Goal: Information Seeking & Learning: Learn about a topic

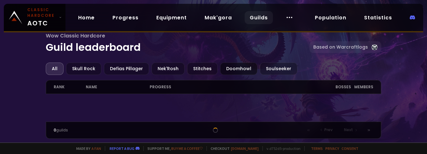
click at [242, 68] on div "Doomhowl" at bounding box center [238, 69] width 37 height 12
click at [131, 130] on div "0 guilds" at bounding box center [94, 130] width 80 height 6
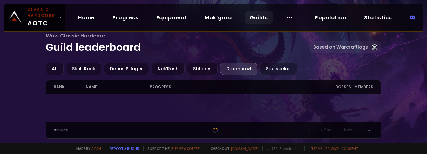
click at [344, 49] on link "Based on Warcraftlogs" at bounding box center [346, 47] width 72 height 12
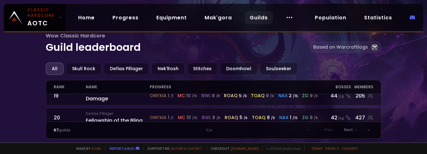
scroll to position [421, 0]
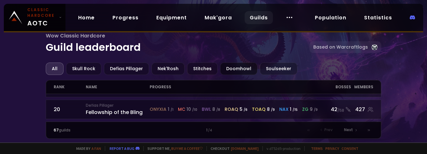
click at [231, 72] on div "Doomhowl" at bounding box center [238, 69] width 37 height 12
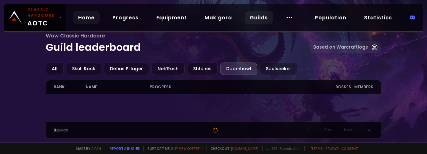
click at [90, 19] on link "Home" at bounding box center [86, 17] width 27 height 13
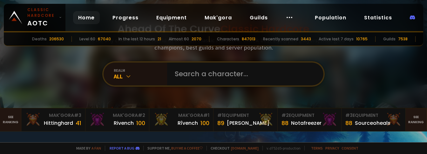
scroll to position [76, 0]
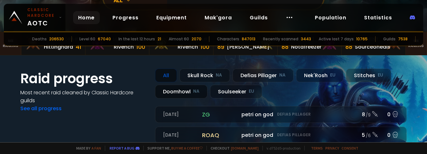
click at [173, 91] on div "Doomhowl NA" at bounding box center [181, 92] width 52 height 14
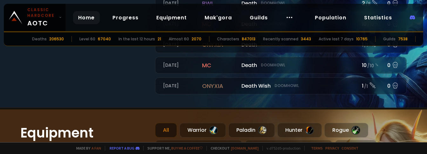
scroll to position [305, 0]
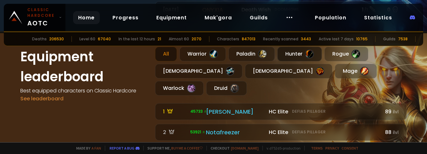
click at [289, 50] on div "Hunter" at bounding box center [300, 54] width 45 height 15
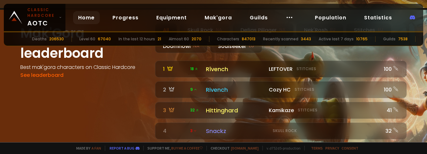
scroll to position [649, 0]
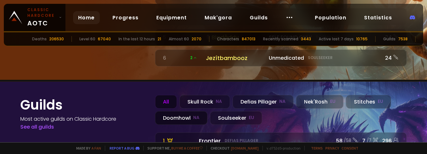
click at [193, 115] on small "NA" at bounding box center [196, 118] width 6 height 6
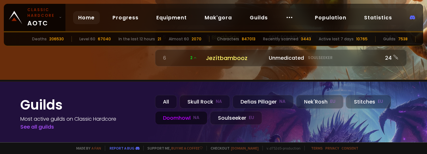
scroll to position [687, 0]
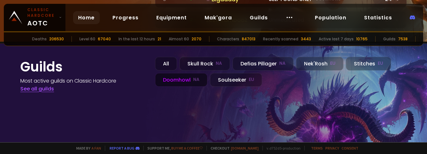
click at [37, 85] on link "See all guilds" at bounding box center [37, 88] width 34 height 7
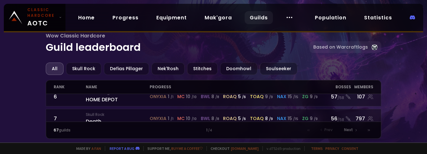
scroll to position [143, 0]
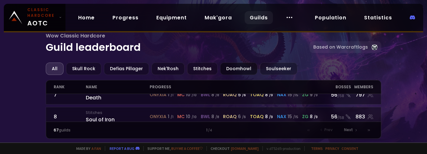
click at [232, 65] on div "Doomhowl" at bounding box center [238, 69] width 37 height 12
